Goal: Information Seeking & Learning: Learn about a topic

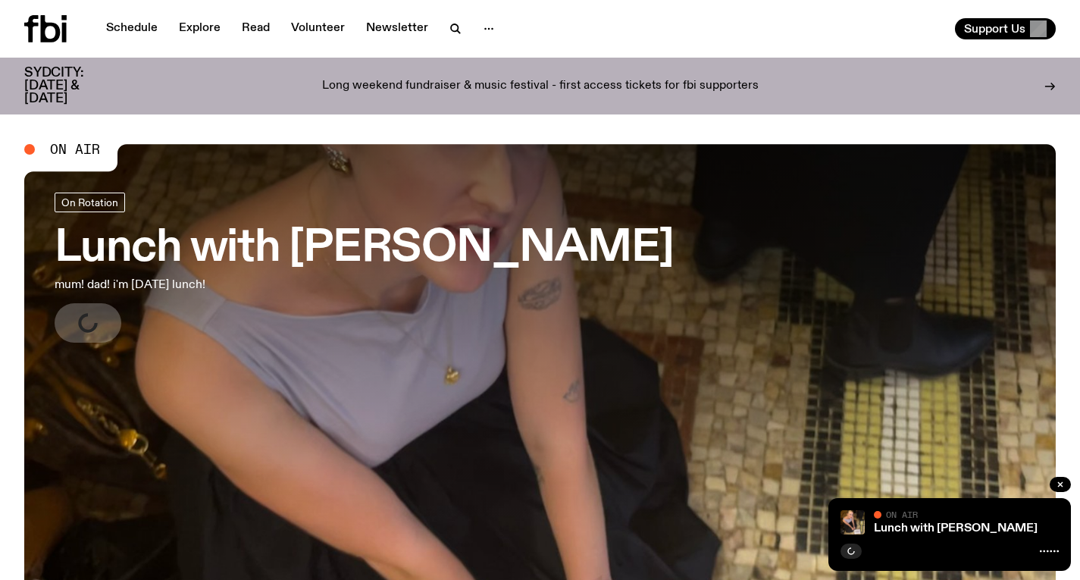
click at [328, 227] on h3 "Lunch with [PERSON_NAME]" at bounding box center [364, 248] width 619 height 42
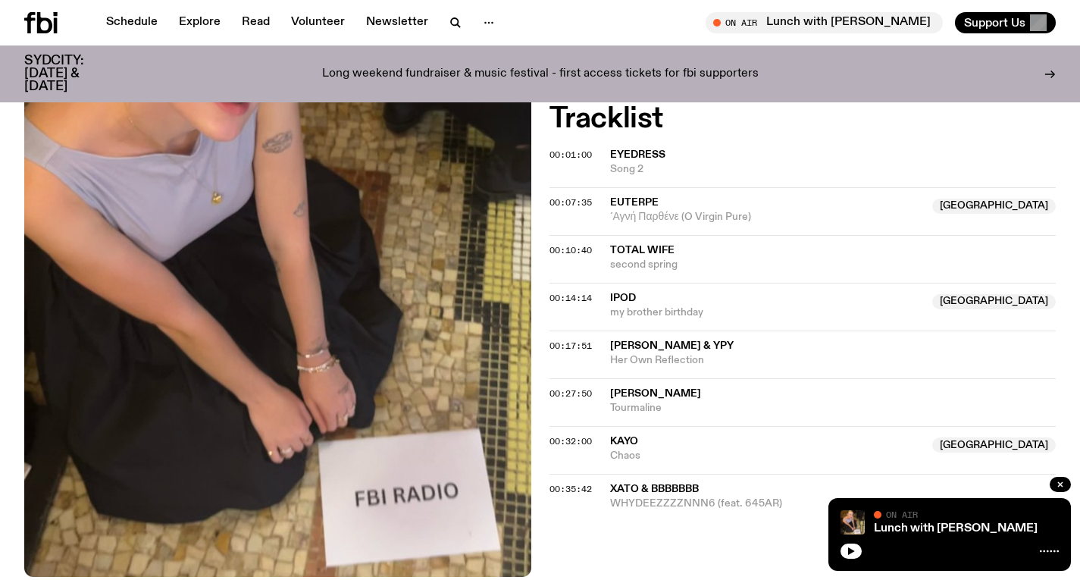
scroll to position [385, 0]
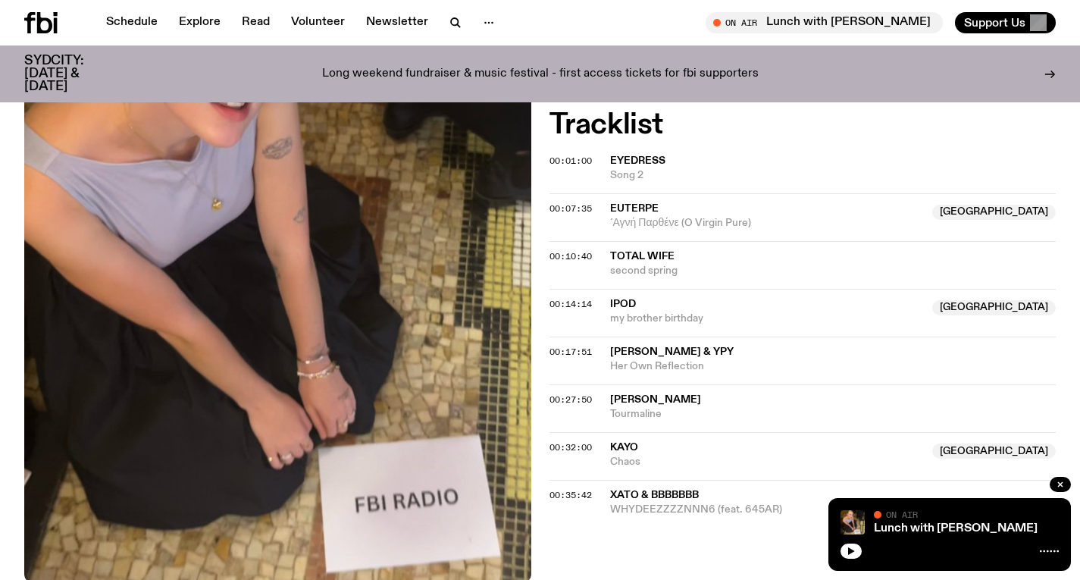
click at [607, 74] on p "Long weekend fundraiser & music festival - first access tickets for fbi support…" at bounding box center [540, 74] width 436 height 14
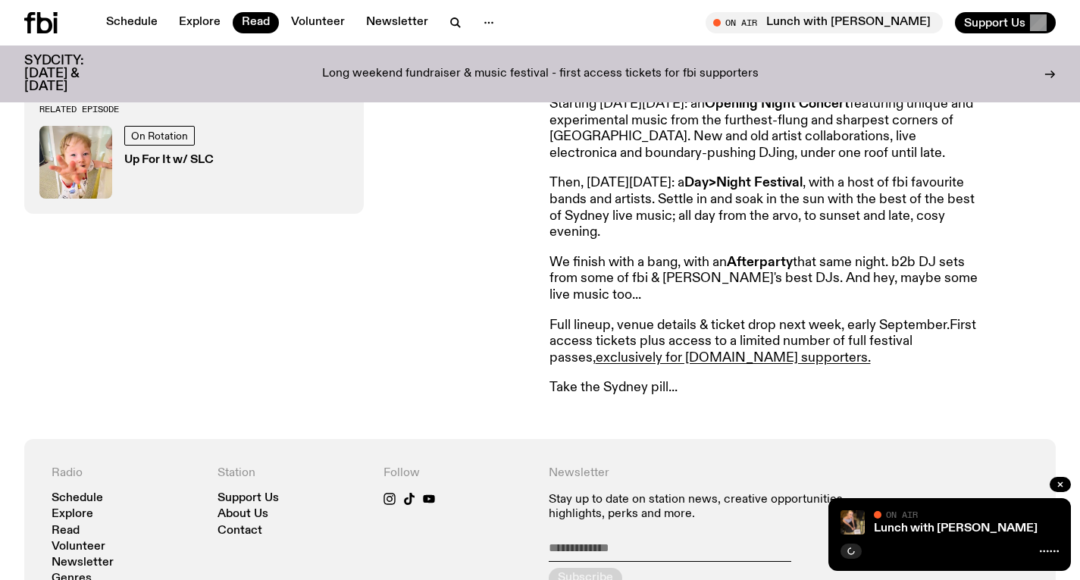
scroll to position [743, 0]
click at [721, 342] on p "Full lineup, venue details & ticket drop next week, early September. First acce…" at bounding box center [767, 341] width 436 height 49
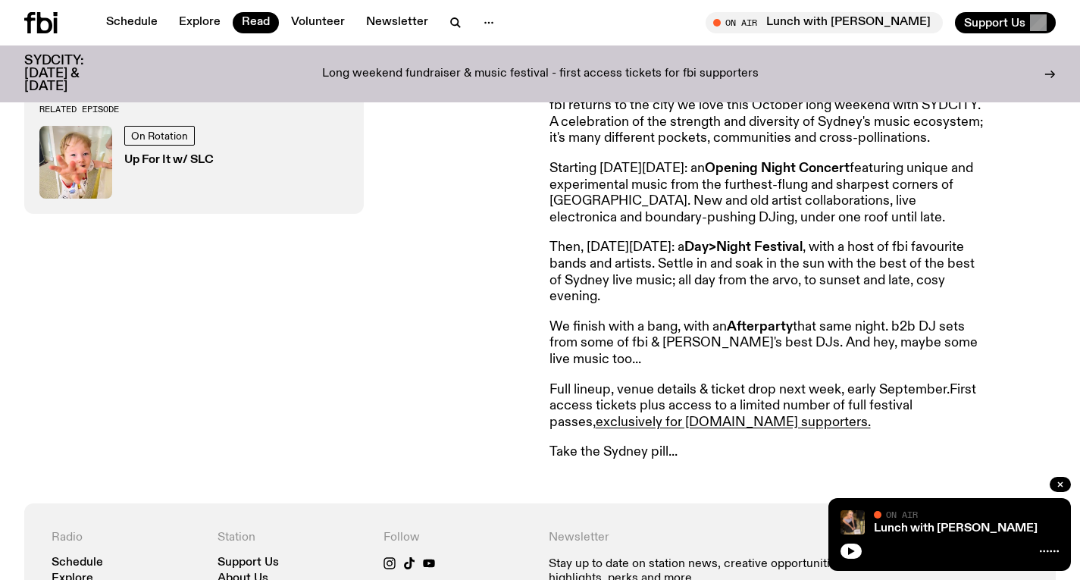
scroll to position [552, 0]
